Goal: Find specific page/section: Find specific page/section

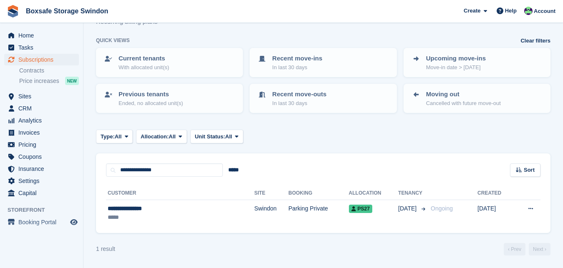
scroll to position [31, 0]
click at [40, 40] on span "Home" at bounding box center [43, 36] width 50 height 12
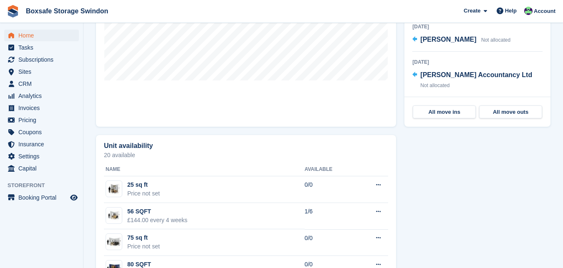
scroll to position [362, 0]
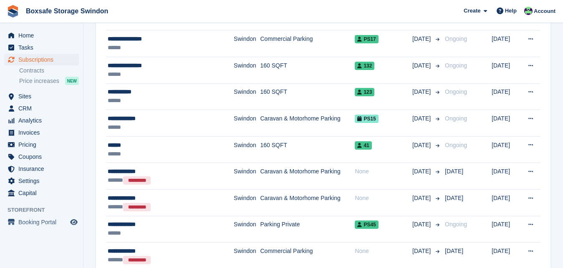
scroll to position [399, 0]
